Goal: Task Accomplishment & Management: Complete application form

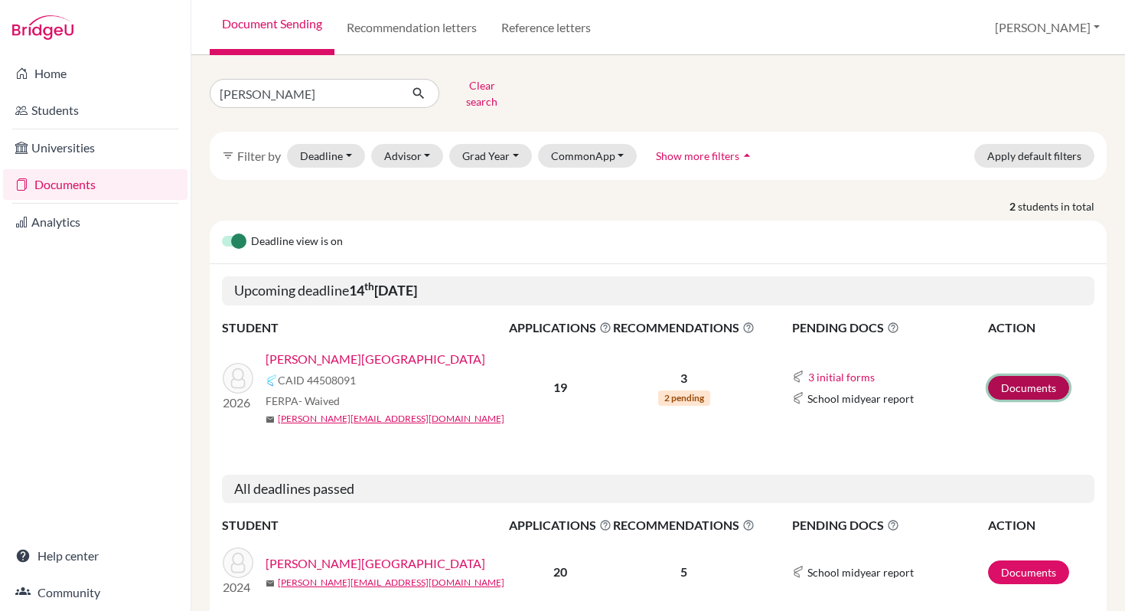
click at [1026, 376] on link "Documents" at bounding box center [1028, 388] width 81 height 24
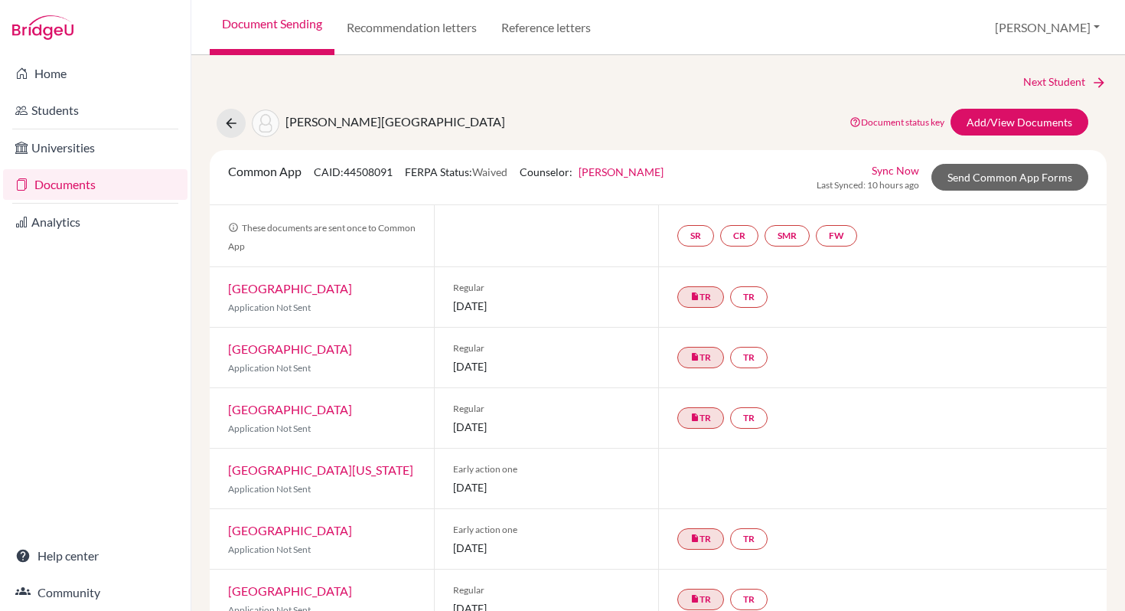
scroll to position [9, 0]
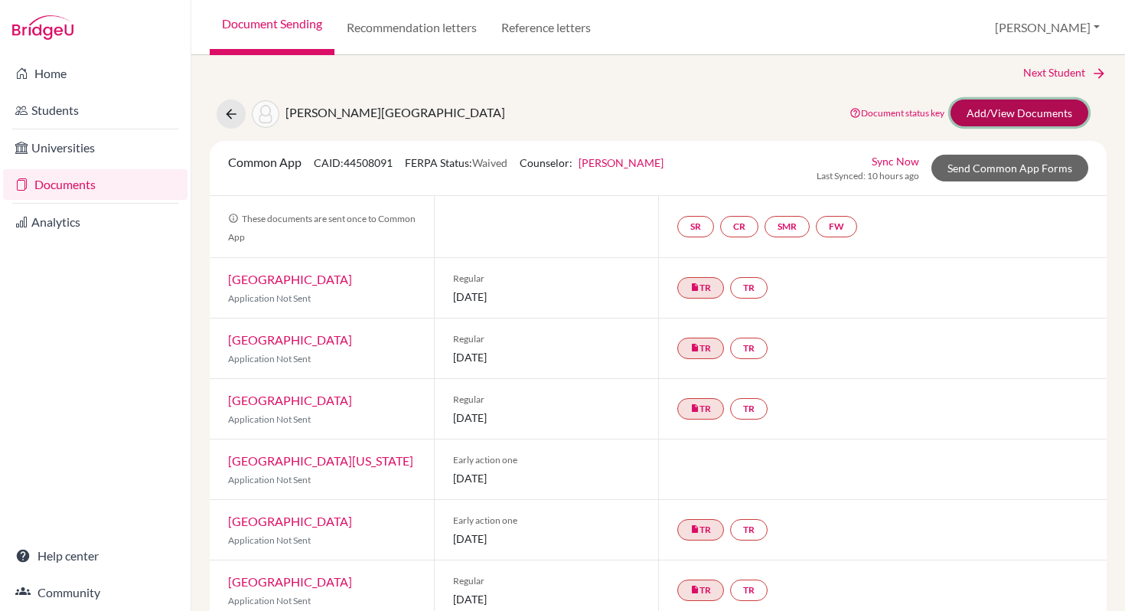
click at [1007, 108] on link "Add/View Documents" at bounding box center [1019, 112] width 138 height 27
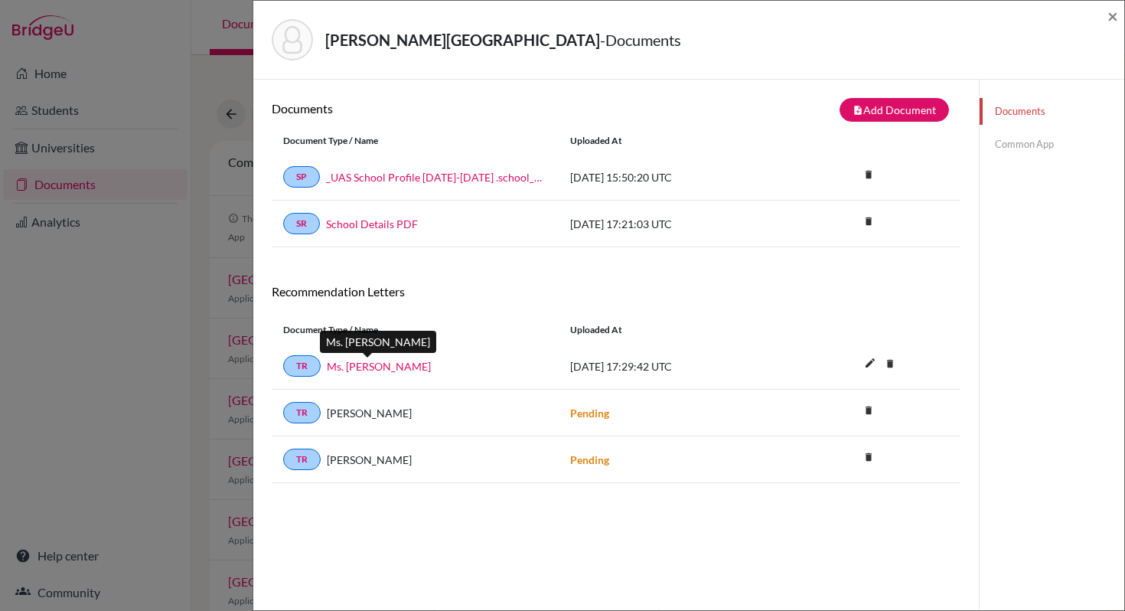
click at [351, 364] on link "Ms. Adriana Añon" at bounding box center [379, 366] width 104 height 16
click at [1113, 16] on span "×" at bounding box center [1112, 16] width 11 height 22
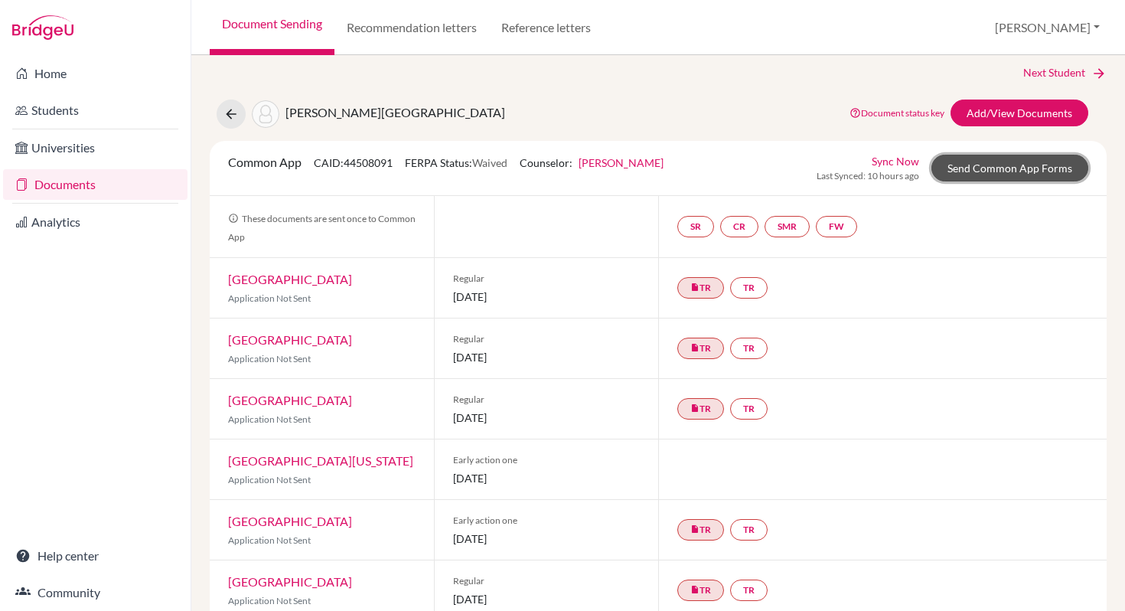
click at [995, 171] on link "Send Common App Forms" at bounding box center [1009, 168] width 157 height 27
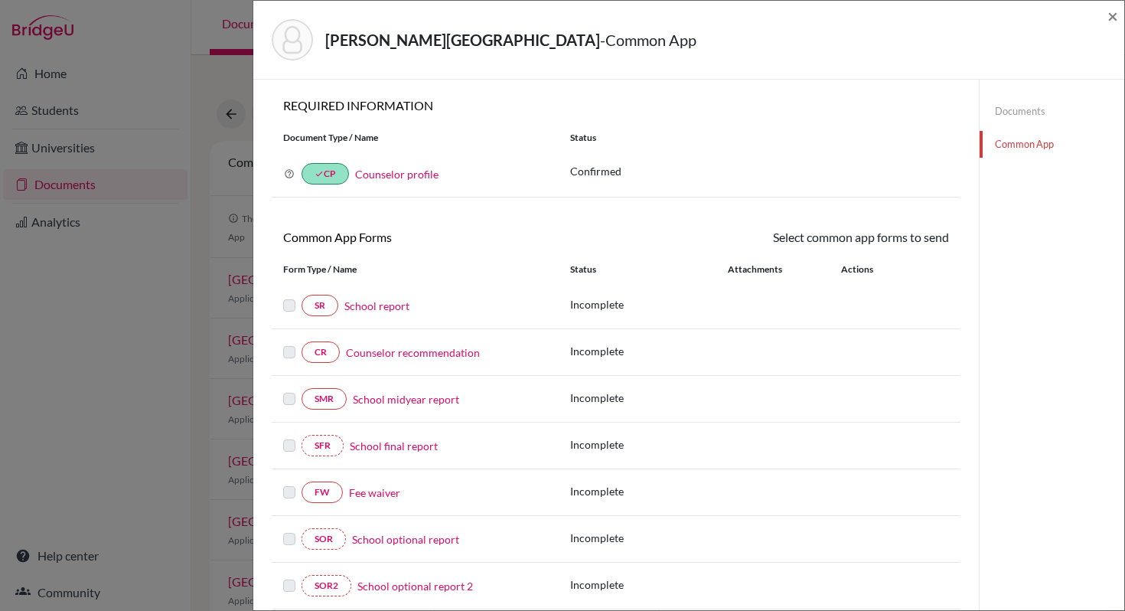
click at [386, 307] on link "School report" at bounding box center [376, 306] width 65 height 16
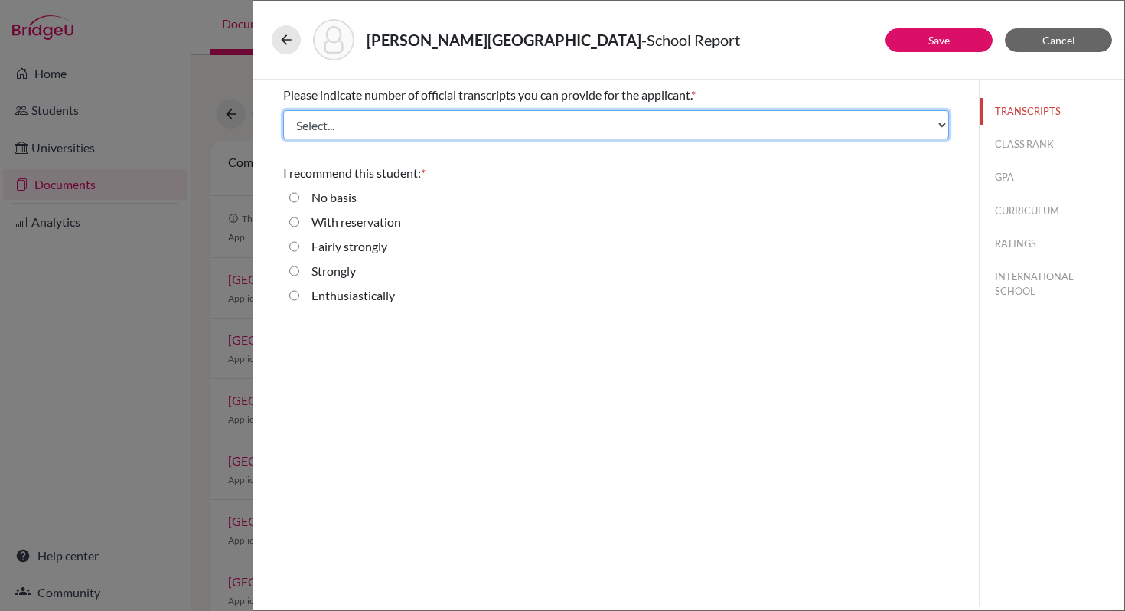
click at [369, 123] on select "Select... 1 2 3 4" at bounding box center [616, 124] width 666 height 29
click at [283, 110] on select "Select... 1 2 3 4" at bounding box center [616, 124] width 666 height 29
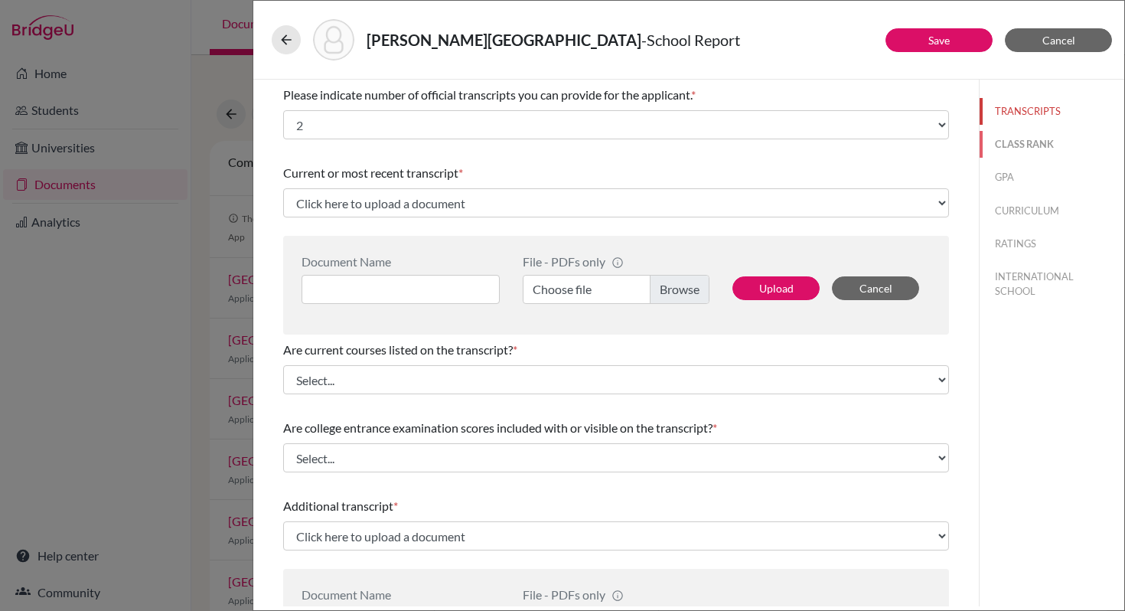
click at [1013, 144] on button "CLASS RANK" at bounding box center [1051, 144] width 145 height 27
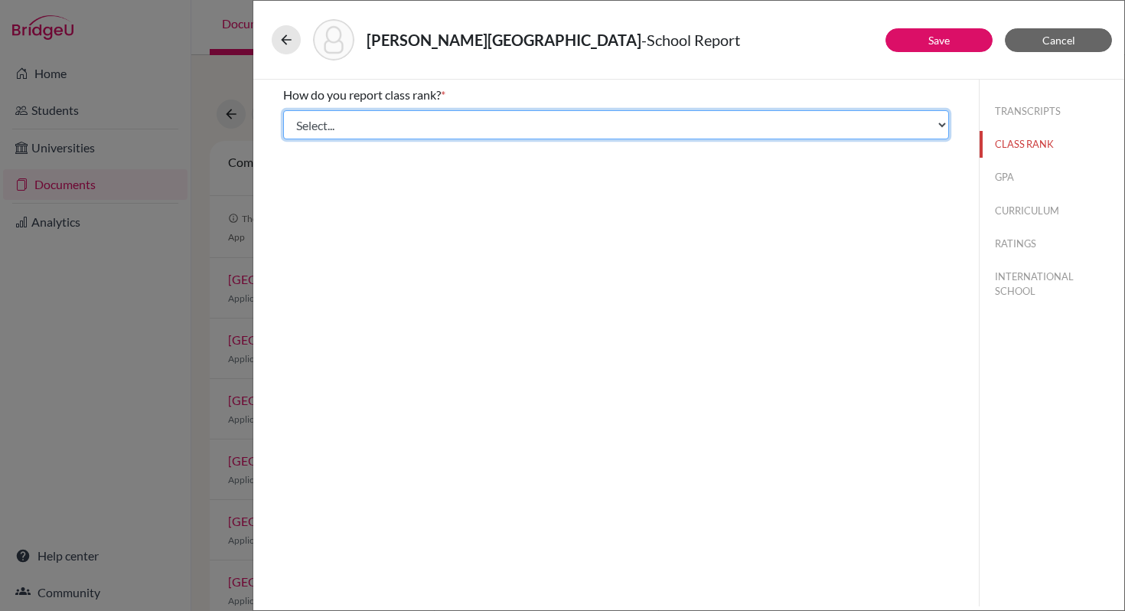
click at [673, 129] on select "Select... Exact Decile Quintile Quartile None" at bounding box center [616, 124] width 666 height 29
select select "5"
click at [283, 110] on select "Select... Exact Decile Quintile Quartile None" at bounding box center [616, 124] width 666 height 29
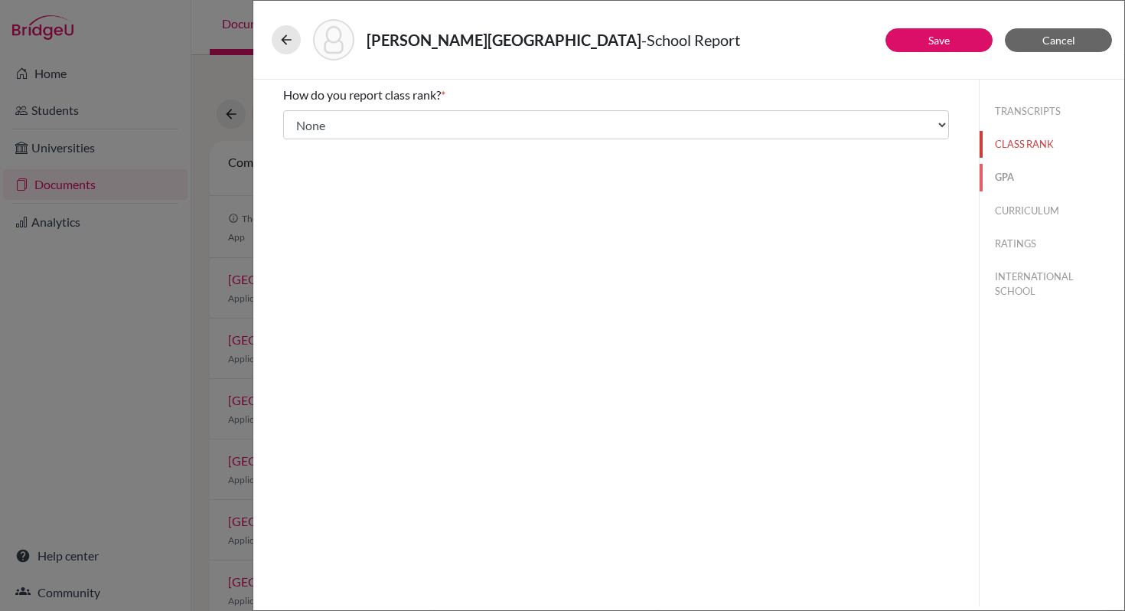
click at [1006, 178] on button "GPA" at bounding box center [1051, 177] width 145 height 27
click at [323, 125] on label "Yes" at bounding box center [320, 119] width 18 height 18
click at [299, 125] on input "Yes" at bounding box center [294, 119] width 10 height 18
radio input "true"
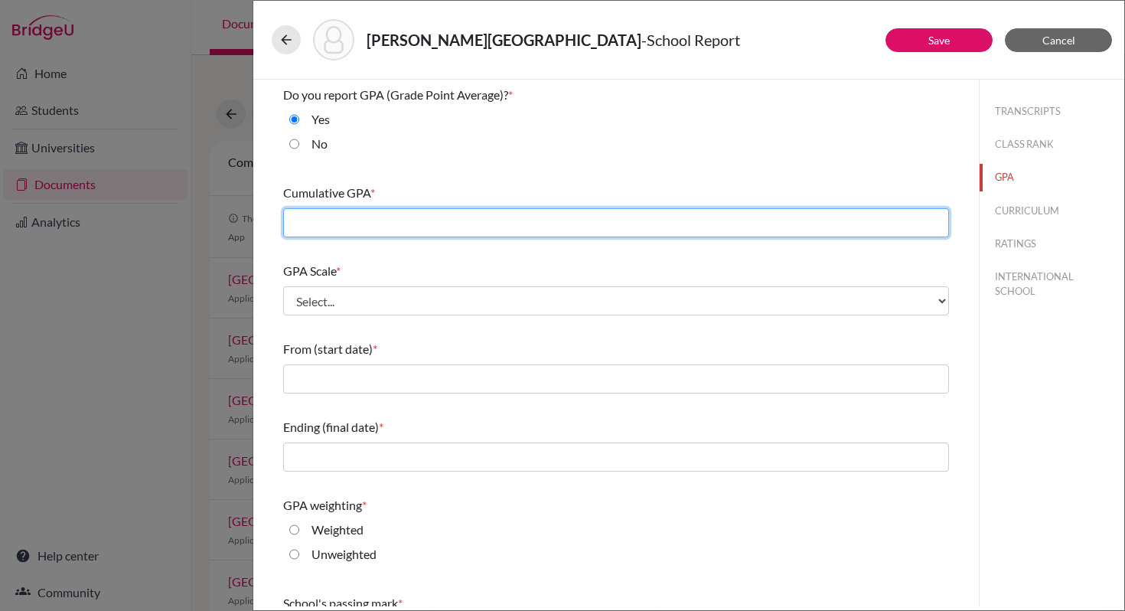
click at [390, 220] on input "text" at bounding box center [616, 222] width 666 height 29
